Goal: Information Seeking & Learning: Check status

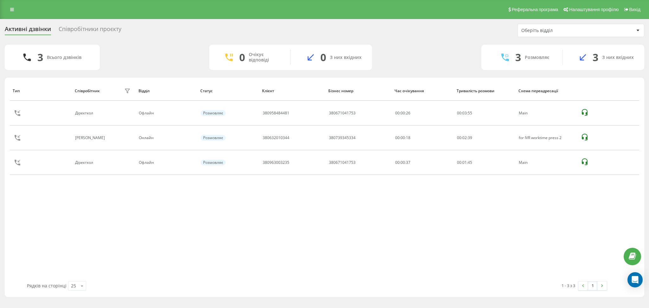
click at [75, 27] on div "Співробітники проєкту" at bounding box center [90, 31] width 63 height 10
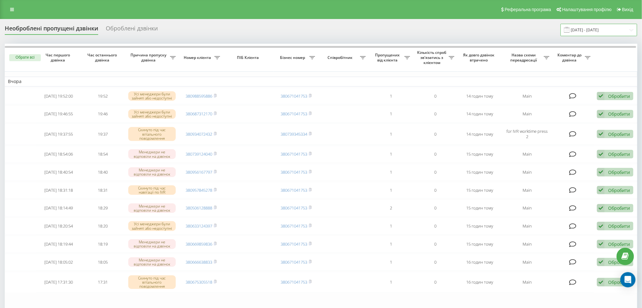
click at [597, 25] on input "21.07.2025 - 21.08.2025" at bounding box center [599, 30] width 77 height 12
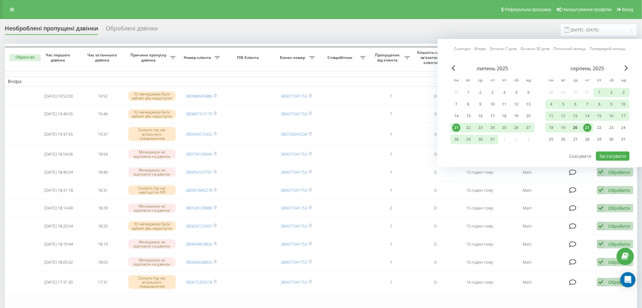
click at [577, 127] on div "20" at bounding box center [575, 128] width 8 height 8
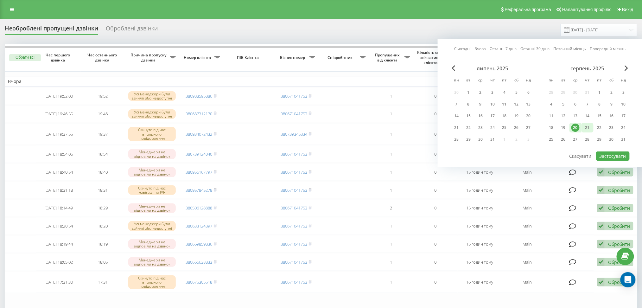
click at [588, 127] on div "21" at bounding box center [587, 128] width 8 height 8
click at [615, 155] on button "Застосувати" at bounding box center [613, 155] width 34 height 9
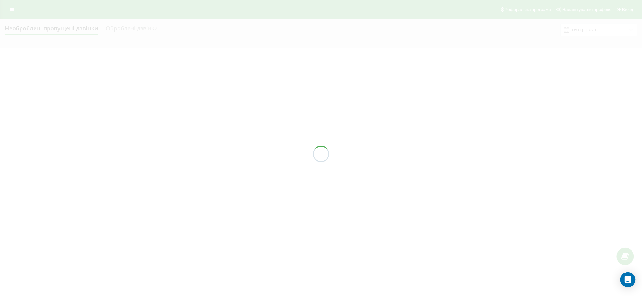
type input "20.08.2025 - 21.08.2025"
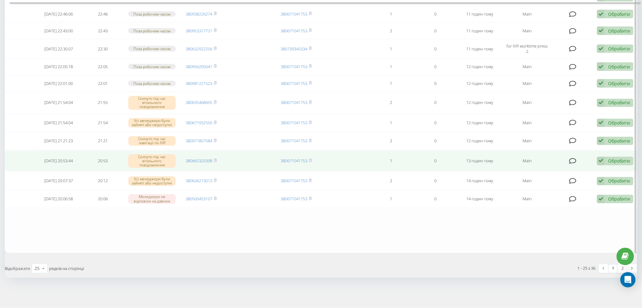
scroll to position [376, 0]
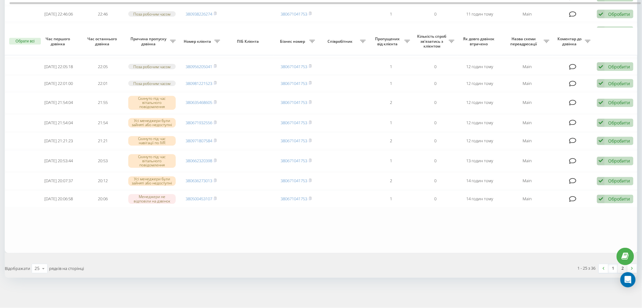
click at [624, 270] on link "2" at bounding box center [623, 268] width 10 height 9
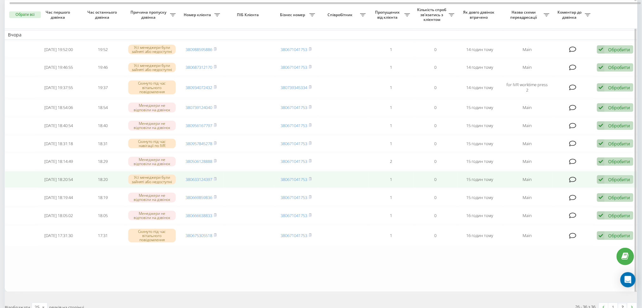
scroll to position [92, 0]
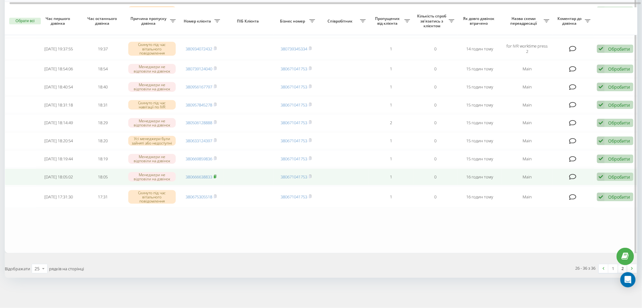
click at [215, 177] on rect at bounding box center [215, 176] width 2 height 3
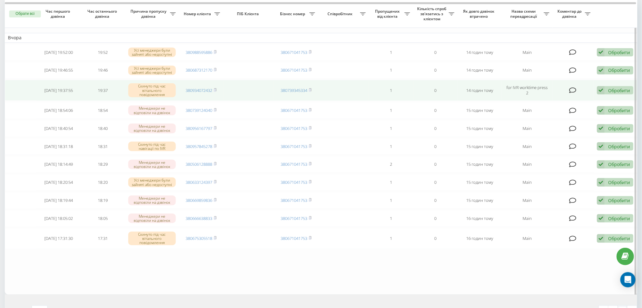
scroll to position [0, 0]
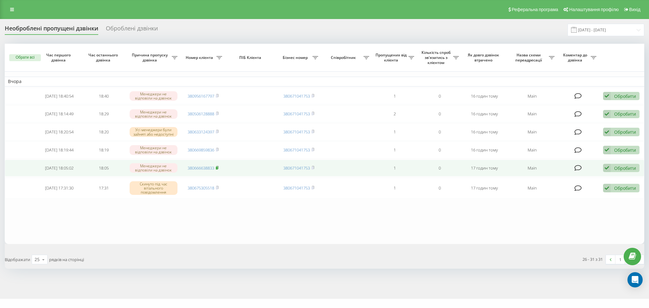
click at [216, 169] on rect at bounding box center [217, 168] width 2 height 3
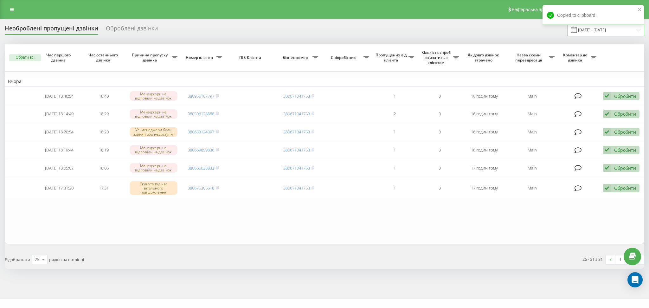
click at [591, 35] on input "20.08.2025 - 21.08.2025" at bounding box center [605, 30] width 77 height 12
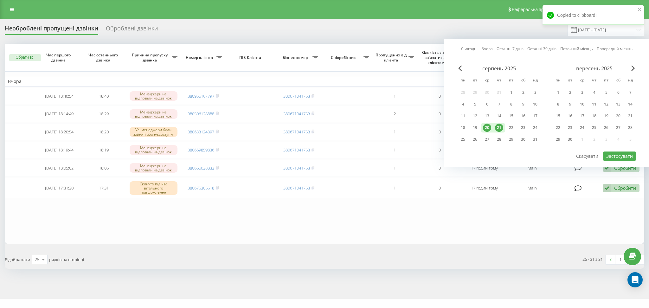
click at [496, 127] on div "21" at bounding box center [499, 128] width 8 height 8
click at [488, 126] on div "20" at bounding box center [487, 128] width 8 height 8
click at [620, 154] on button "Застосувати" at bounding box center [619, 155] width 34 height 9
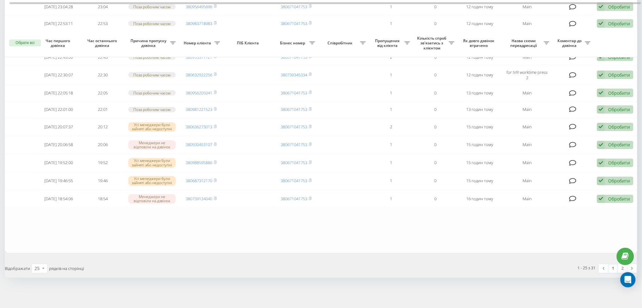
scroll to position [369, 0]
click at [622, 268] on link "2" at bounding box center [623, 268] width 10 height 9
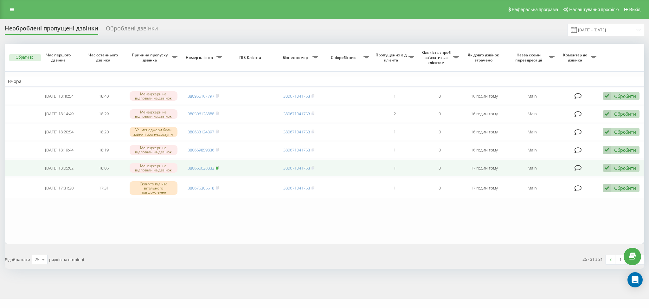
click at [217, 169] on rect at bounding box center [217, 168] width 2 height 3
click at [579, 171] on icon at bounding box center [577, 168] width 7 height 6
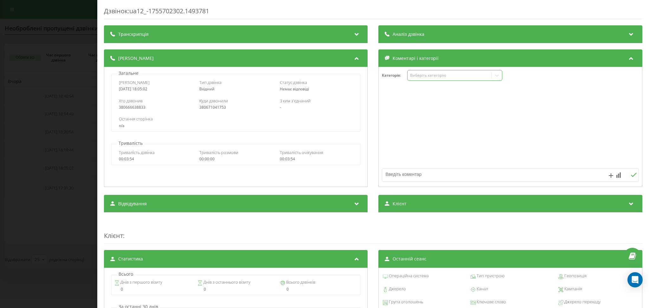
drag, startPoint x: 465, startPoint y: 75, endPoint x: 466, endPoint y: 80, distance: 4.8
click at [466, 75] on div "Виберіть категорію" at bounding box center [449, 75] width 79 height 5
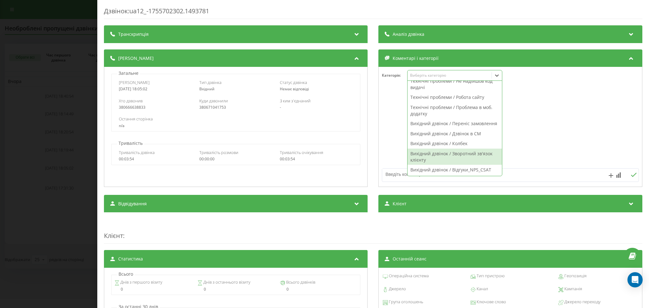
scroll to position [448, 0]
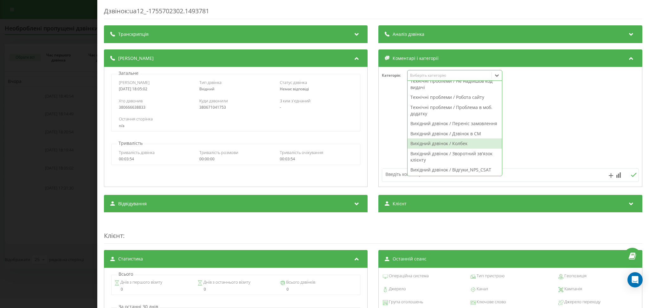
click at [462, 140] on div "Вихідний дзвінок / Колбек" at bounding box center [455, 143] width 94 height 10
click at [563, 126] on div at bounding box center [510, 127] width 263 height 76
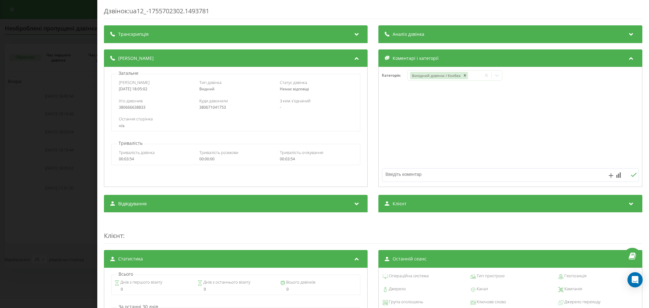
click at [540, 168] on div at bounding box center [510, 175] width 257 height 14
click at [541, 173] on textarea at bounding box center [484, 173] width 205 height 11
type textarea "не зібране замовлення"
drag, startPoint x: 21, startPoint y: 59, endPoint x: 24, endPoint y: 45, distance: 13.6
click at [21, 58] on div "Дзвінок : ua12_-1755702302.1493781 Транскрипція Для AI-аналізу майбутніх дзвінк…" at bounding box center [324, 154] width 649 height 308
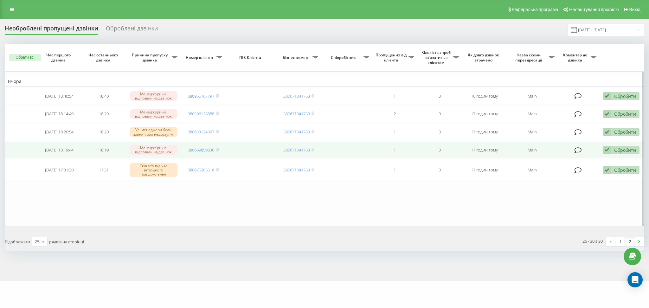
click at [574, 151] on td at bounding box center [577, 150] width 41 height 17
click at [575, 153] on icon at bounding box center [577, 150] width 7 height 6
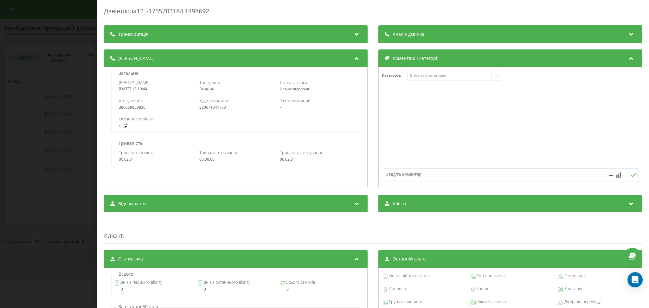
click at [37, 60] on div "Дзвінок : ua12_-1755703184.1498692 Транскрипція Для AI-аналізу майбутніх дзвінк…" at bounding box center [324, 154] width 649 height 308
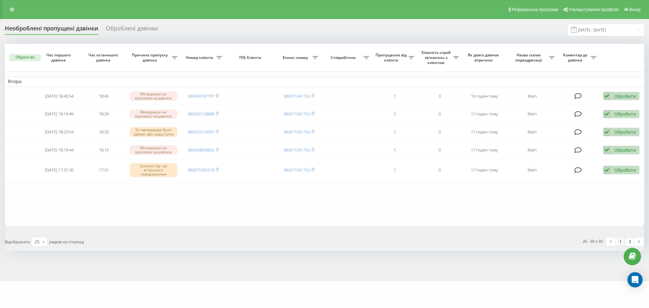
click at [617, 242] on link "1" at bounding box center [620, 241] width 10 height 9
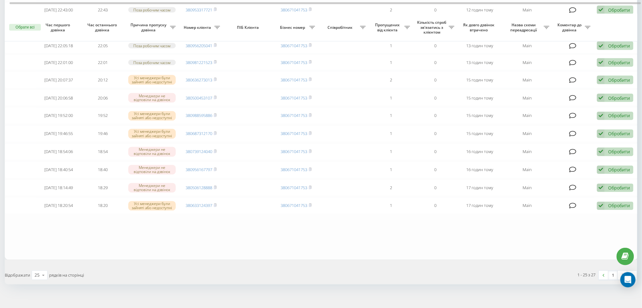
scroll to position [369, 0]
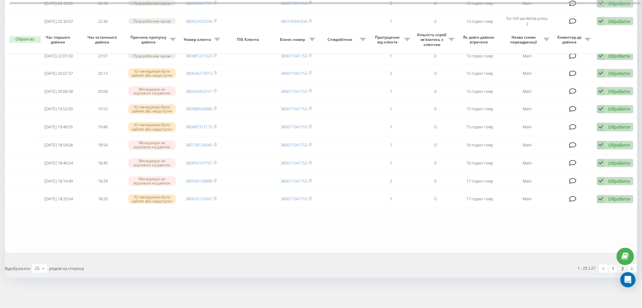
click at [622, 267] on link "2" at bounding box center [623, 268] width 10 height 9
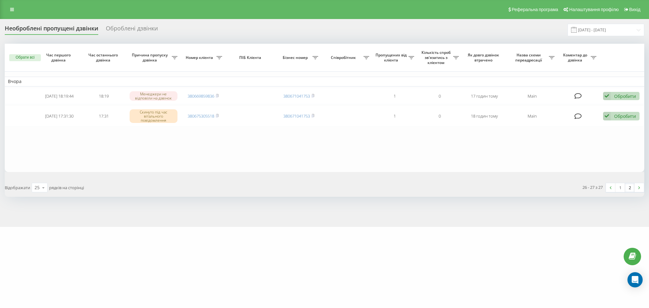
click at [380, 226] on div "Необроблені пропущені дзвінки Оброблені дзвінки 20.08.2025 - 21.08.2025 Обрати …" at bounding box center [324, 123] width 649 height 208
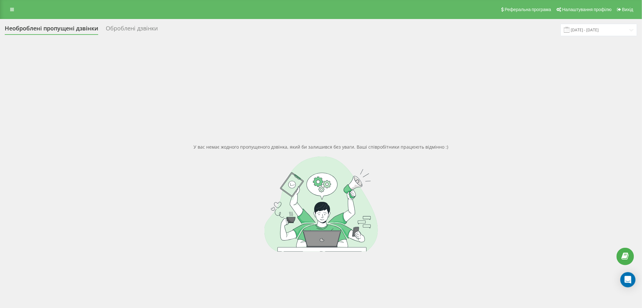
click at [621, 22] on div "Необроблені пропущені дзвінки Оброблені дзвінки [DATE] - [DATE] У вас немає жод…" at bounding box center [321, 187] width 642 height 337
click at [620, 33] on input "[DATE] - [DATE]" at bounding box center [599, 30] width 77 height 12
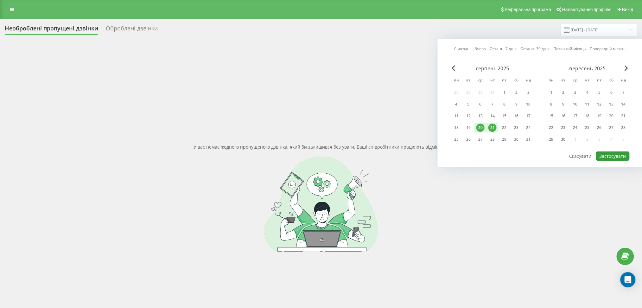
click at [625, 155] on button "Застосувати" at bounding box center [613, 155] width 34 height 9
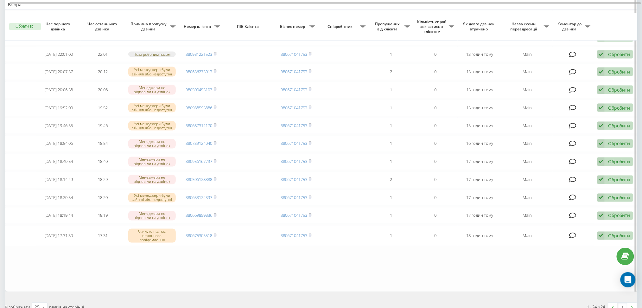
scroll to position [353, 0]
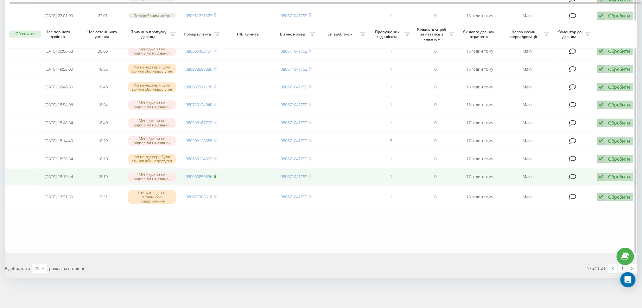
click at [216, 178] on rect at bounding box center [215, 176] width 2 height 3
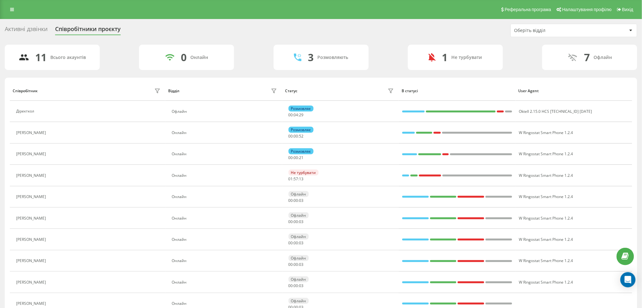
click at [36, 29] on div "Активні дзвінки" at bounding box center [26, 31] width 43 height 10
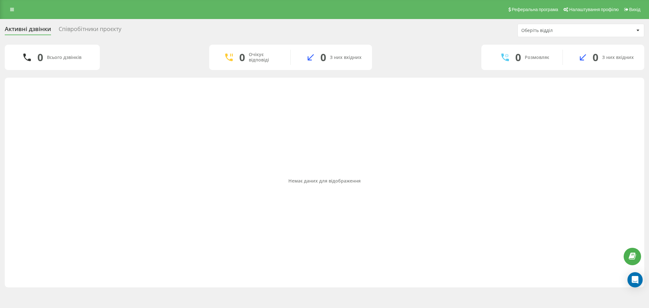
click at [84, 32] on div "Співробітники проєкту" at bounding box center [90, 31] width 63 height 10
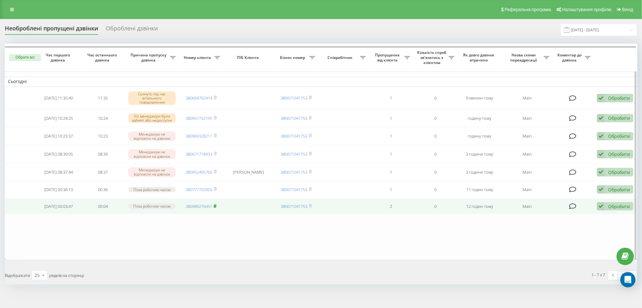
click at [216, 208] on icon at bounding box center [215, 206] width 3 height 4
click at [603, 211] on icon at bounding box center [601, 206] width 8 height 9
click at [597, 217] on div "Не вдалося зв'язатися" at bounding box center [574, 216] width 118 height 11
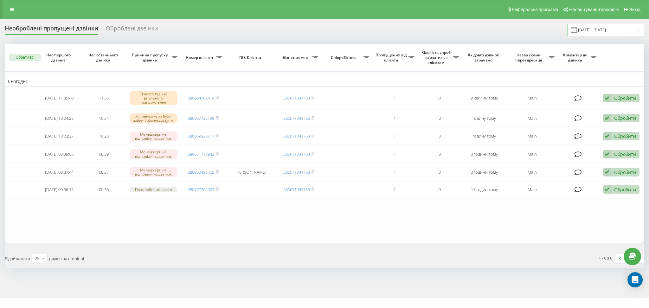
click at [623, 26] on input "20.08.2025 - 21.08.2025" at bounding box center [605, 30] width 77 height 12
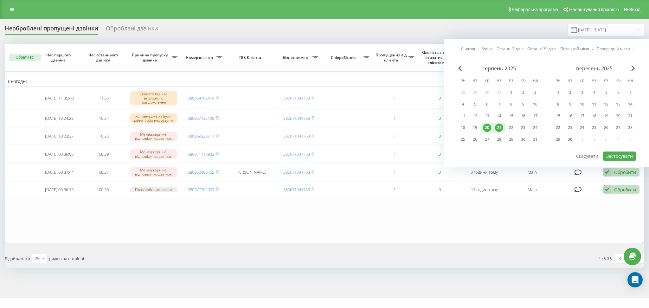
drag, startPoint x: 502, startPoint y: 125, endPoint x: 496, endPoint y: 126, distance: 6.1
click at [501, 125] on div "21" at bounding box center [499, 128] width 8 height 8
click at [489, 127] on div "20" at bounding box center [487, 128] width 8 height 8
click at [623, 157] on button "Застосувати" at bounding box center [619, 155] width 34 height 9
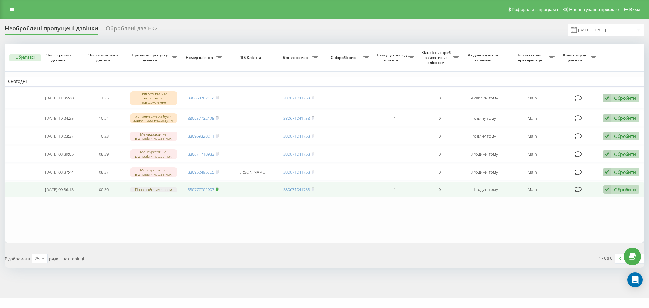
click at [218, 191] on rect at bounding box center [217, 189] width 2 height 3
click at [627, 194] on div "Обробити Не вдалося зв'язатися Зв'язався з клієнтом за допомогою іншого каналу …" at bounding box center [621, 189] width 36 height 9
click at [576, 205] on div "Не вдалося зв'язатися" at bounding box center [579, 199] width 118 height 11
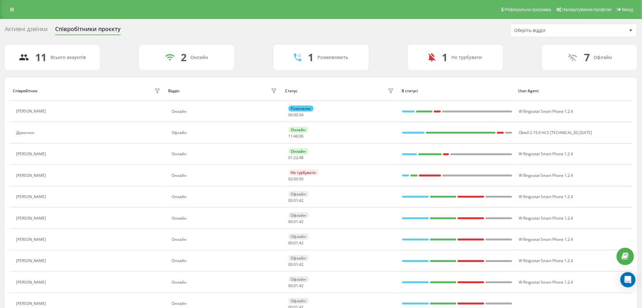
click at [21, 32] on div "Активні дзвінки" at bounding box center [26, 31] width 43 height 10
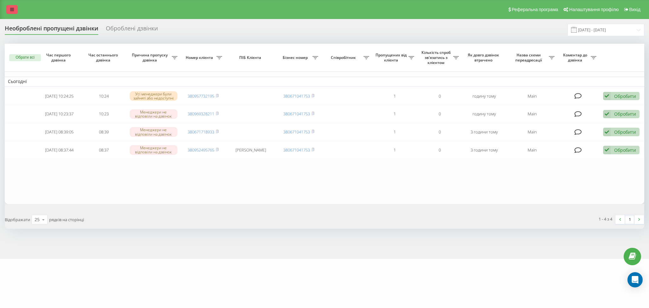
click at [15, 11] on link at bounding box center [11, 9] width 11 height 9
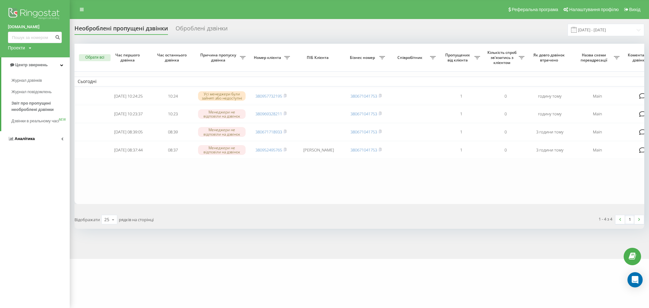
click at [41, 144] on link "Аналiтика" at bounding box center [35, 138] width 70 height 15
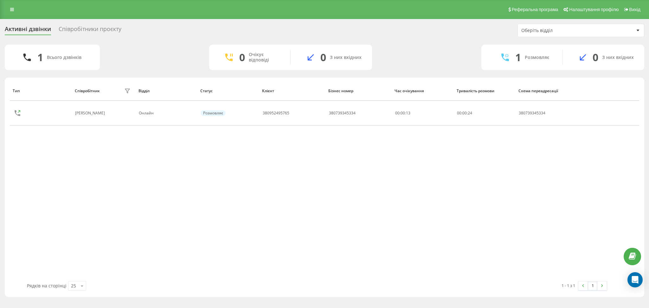
click at [75, 30] on div "Співробітники проєкту" at bounding box center [90, 31] width 63 height 10
